Goal: Task Accomplishment & Management: Use online tool/utility

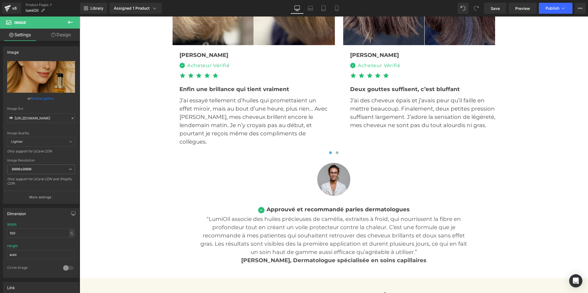
scroll to position [1714, 0]
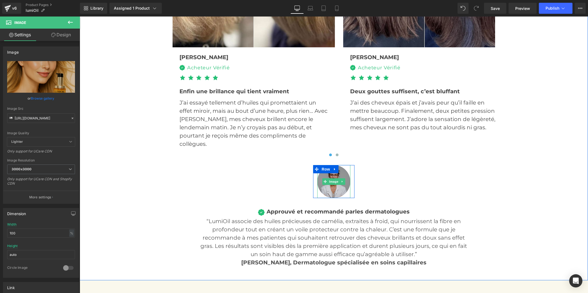
click at [335, 188] on img at bounding box center [333, 181] width 33 height 33
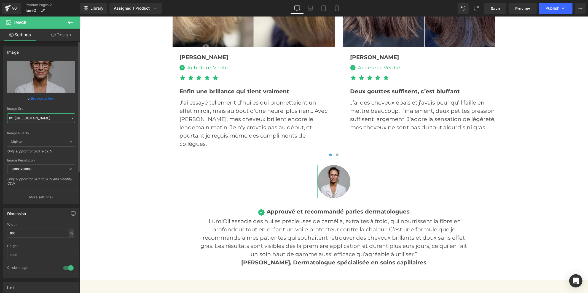
click at [53, 117] on input "[URL][DOMAIN_NAME]" at bounding box center [41, 119] width 68 height 10
paste input "[URL][DOMAIN_NAME]"
type input "[URL][DOMAIN_NAME][DOMAIN_NAME]"
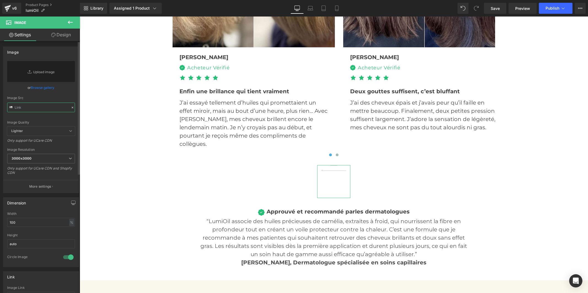
paste input "[URL][DOMAIN_NAME]"
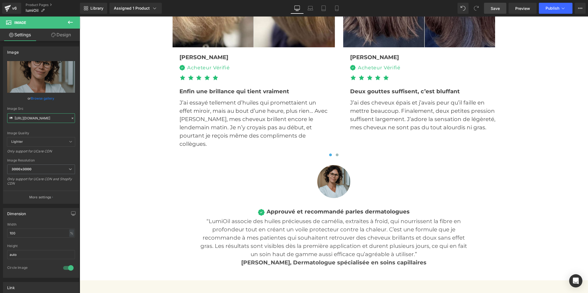
type input "[URL][DOMAIN_NAME]"
click at [494, 11] on link "Save" at bounding box center [495, 8] width 22 height 11
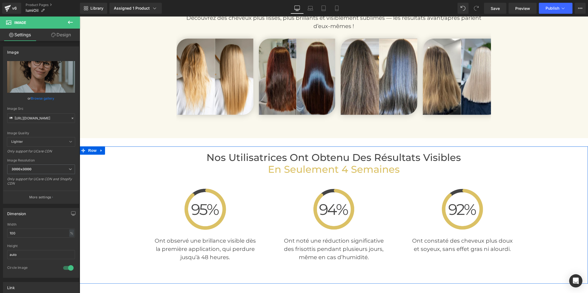
scroll to position [1071, 0]
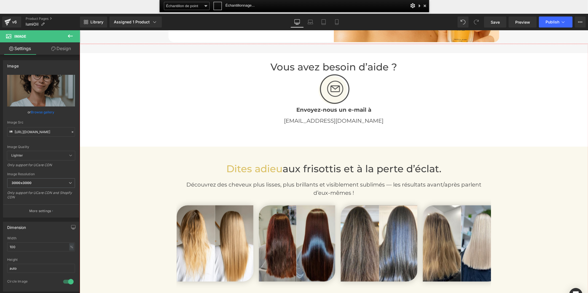
click at [0, 0] on div at bounding box center [0, 0] width 0 height 0
click at [511, 165] on div at bounding box center [334, 182] width 508 height 277
